Goal: Information Seeking & Learning: Learn about a topic

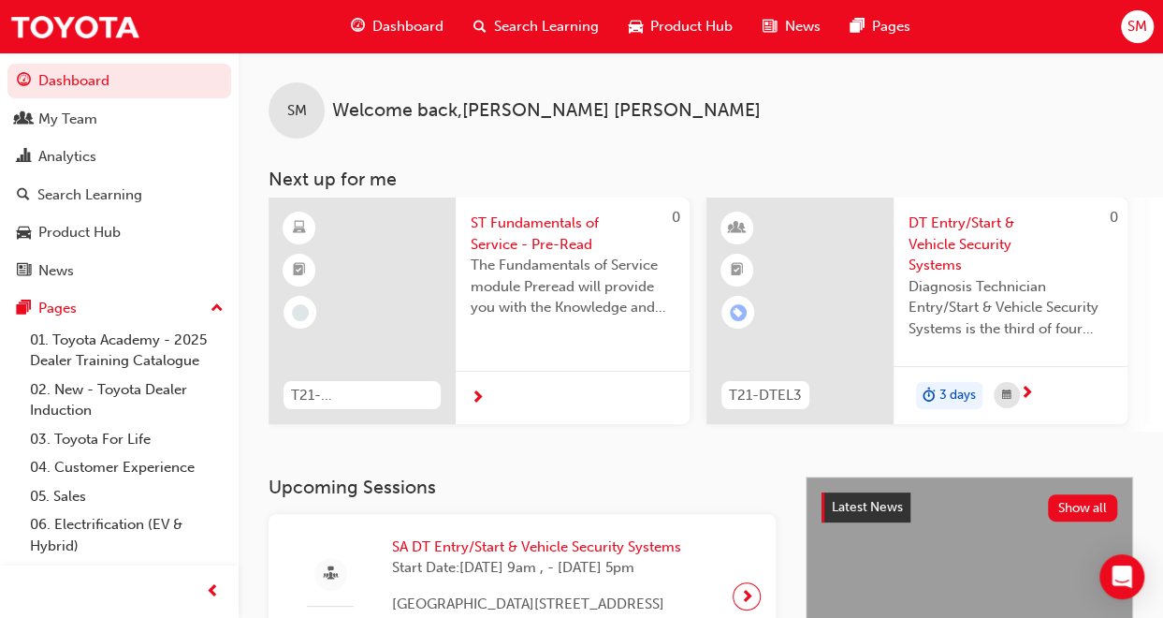
click at [498, 23] on span "Search Learning" at bounding box center [546, 27] width 105 height 22
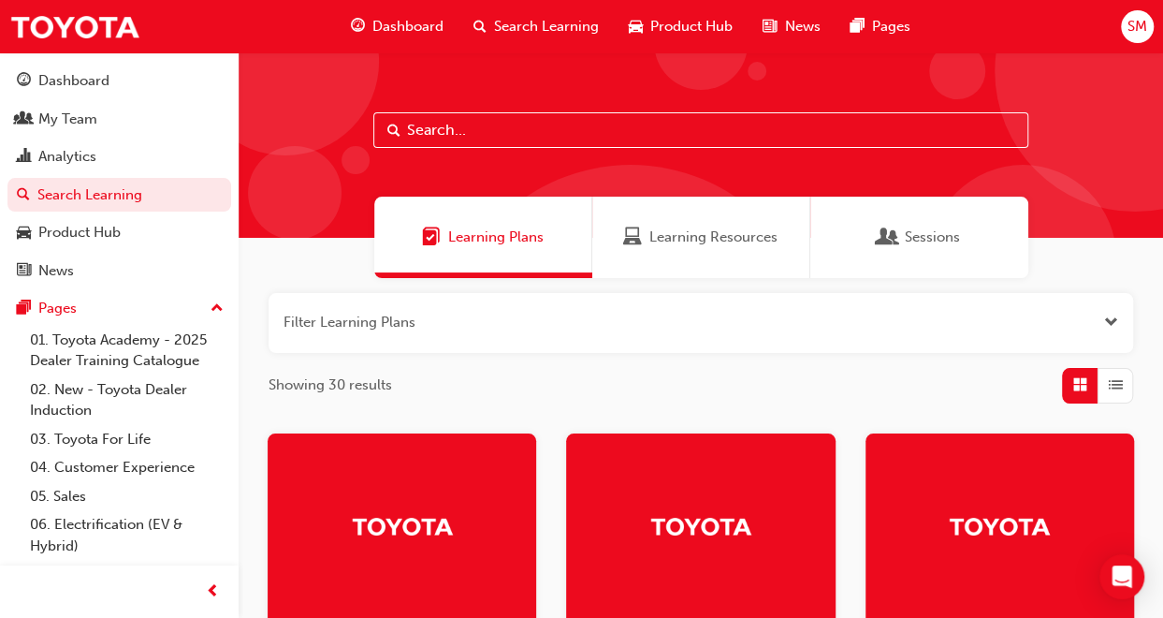
click at [700, 236] on span "Learning Resources" at bounding box center [713, 237] width 128 height 22
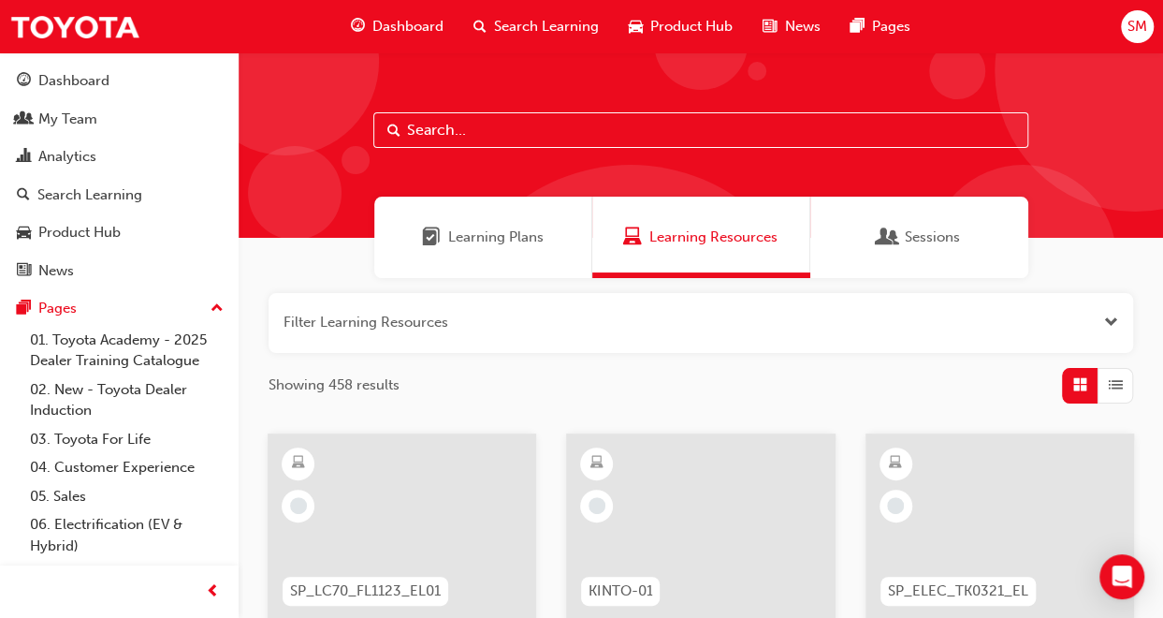
click at [472, 131] on input "text" at bounding box center [700, 130] width 655 height 36
type input "acl"
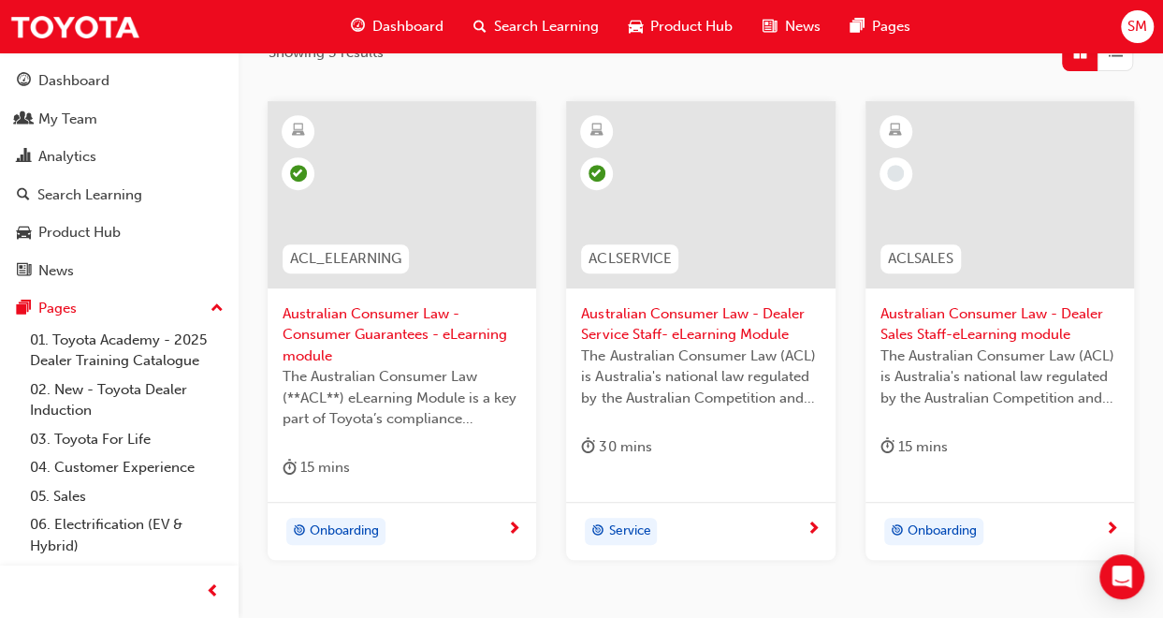
scroll to position [374, 0]
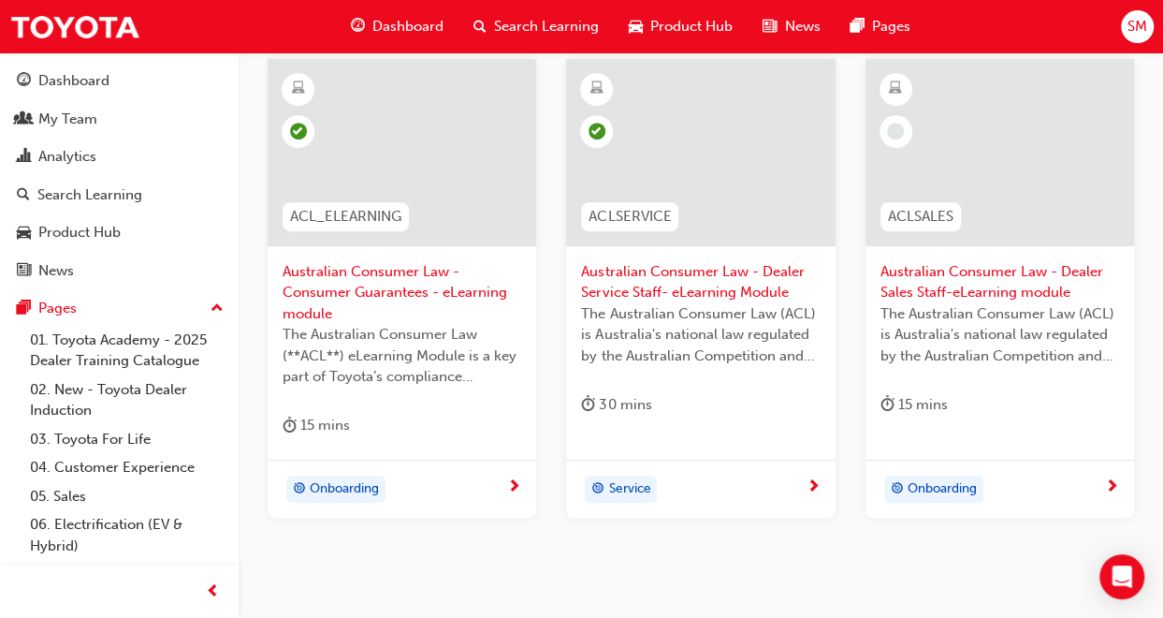
click at [335, 303] on span "Australian Consumer Law - Consumer Guarantees - eLearning module" at bounding box center [402, 293] width 239 height 64
